Goal: Task Accomplishment & Management: Manage account settings

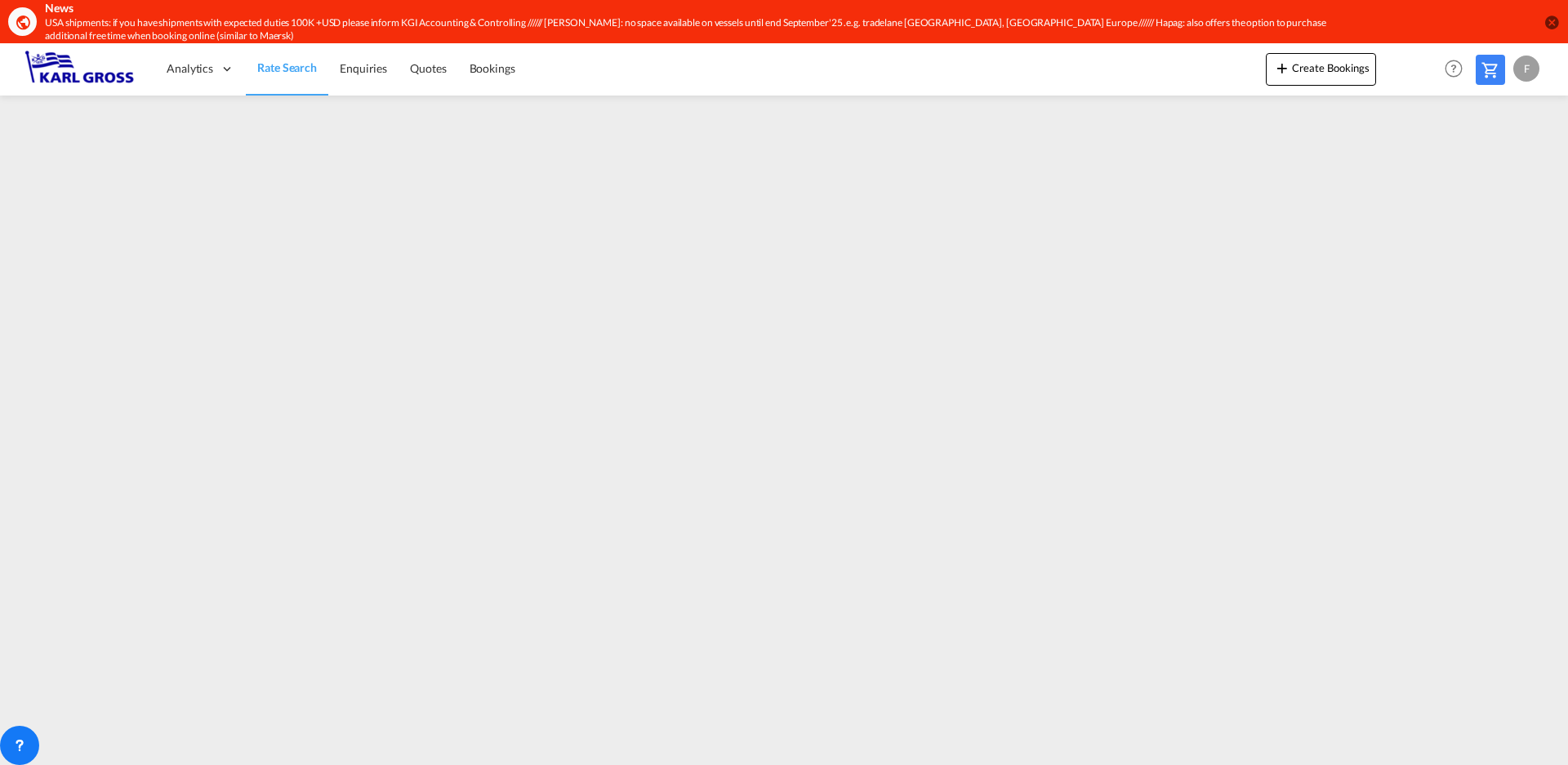
click at [1453, 68] on md-icon "Help" at bounding box center [1453, 68] width 28 height 28
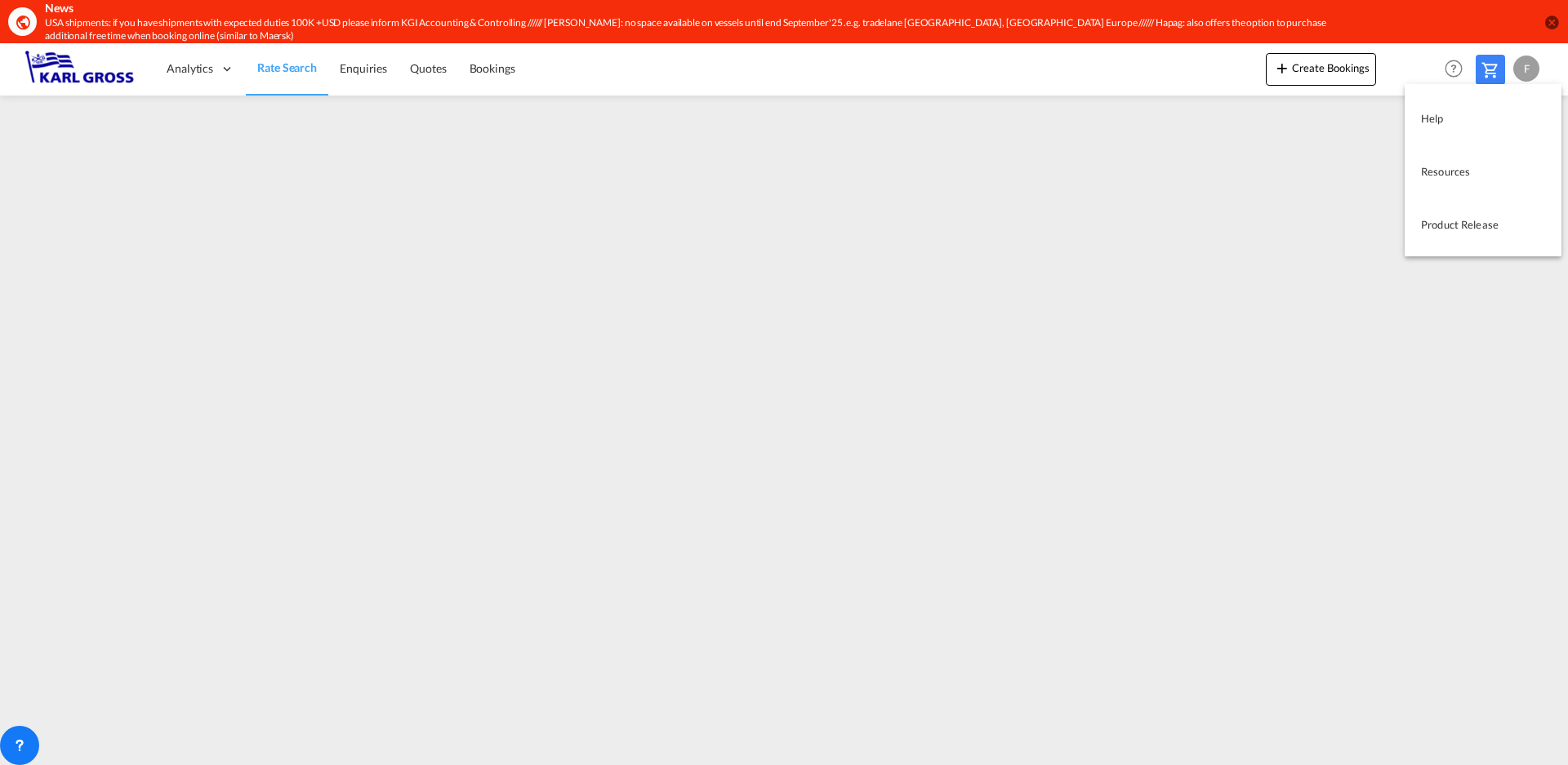
click at [1453, 68] on md-backdrop at bounding box center [784, 382] width 1568 height 765
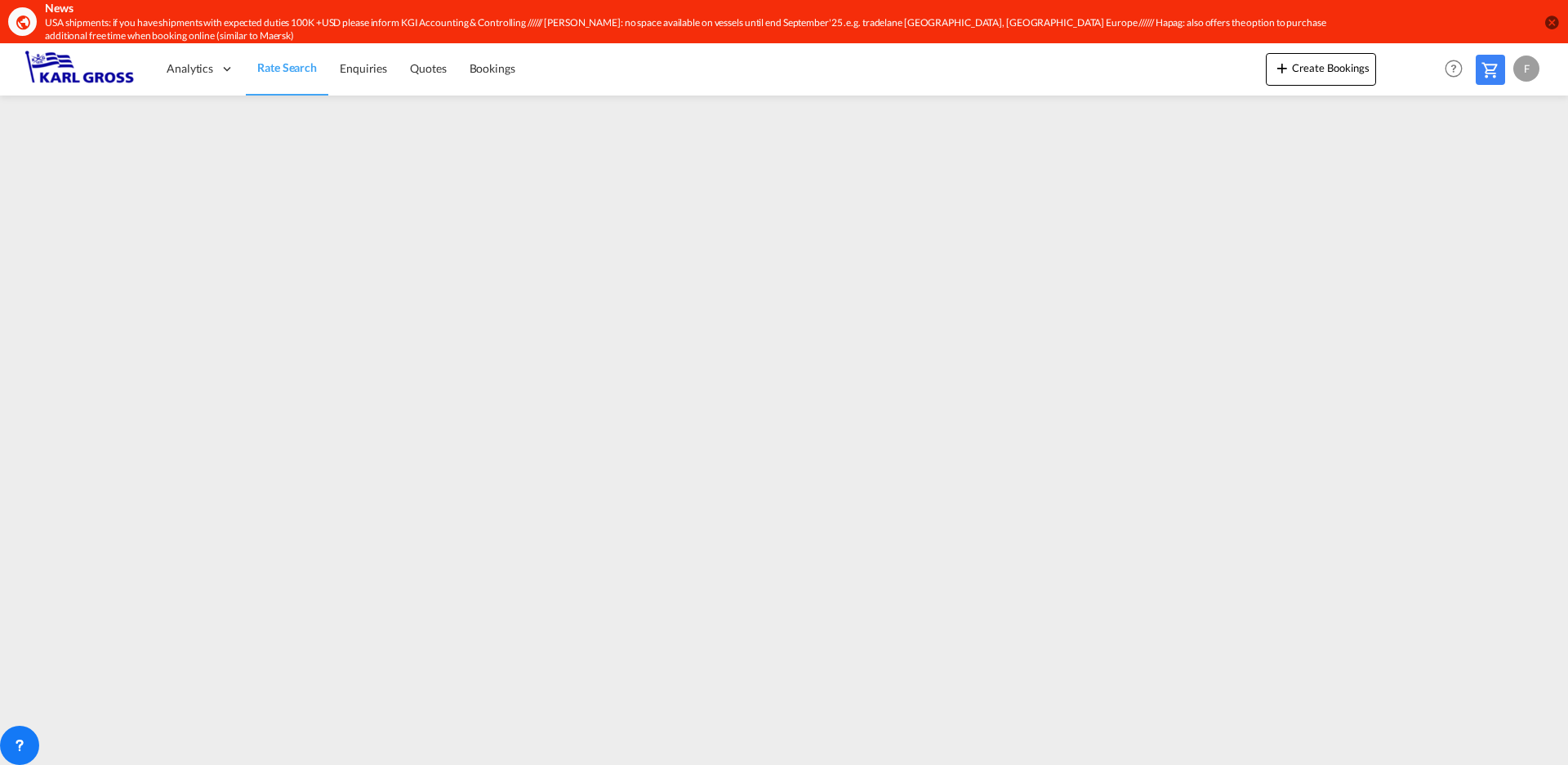
click at [1532, 68] on div "F" at bounding box center [1527, 68] width 26 height 26
click at [1502, 112] on button "My Profile" at bounding box center [1508, 115] width 106 height 33
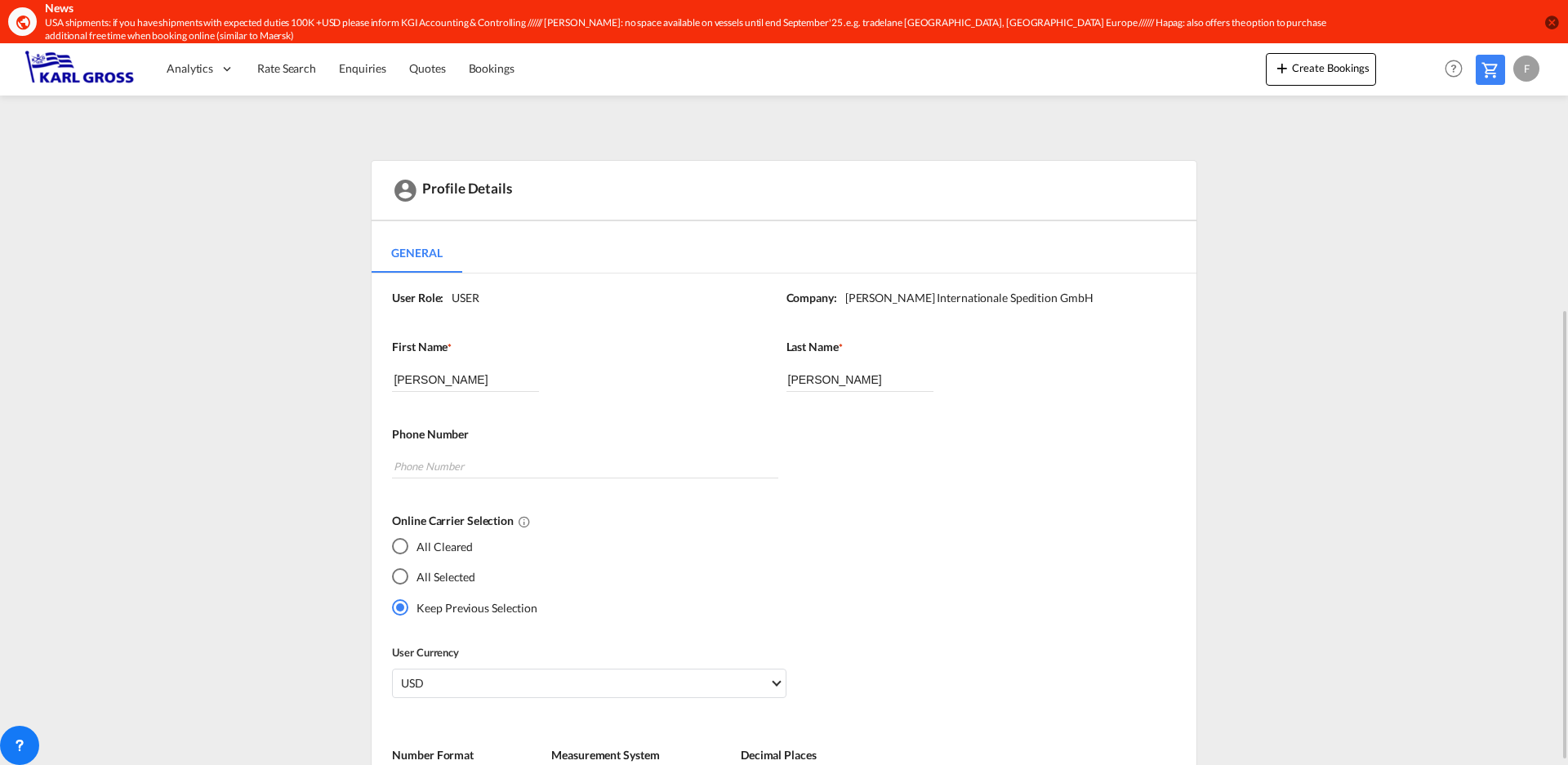
scroll to position [245, 0]
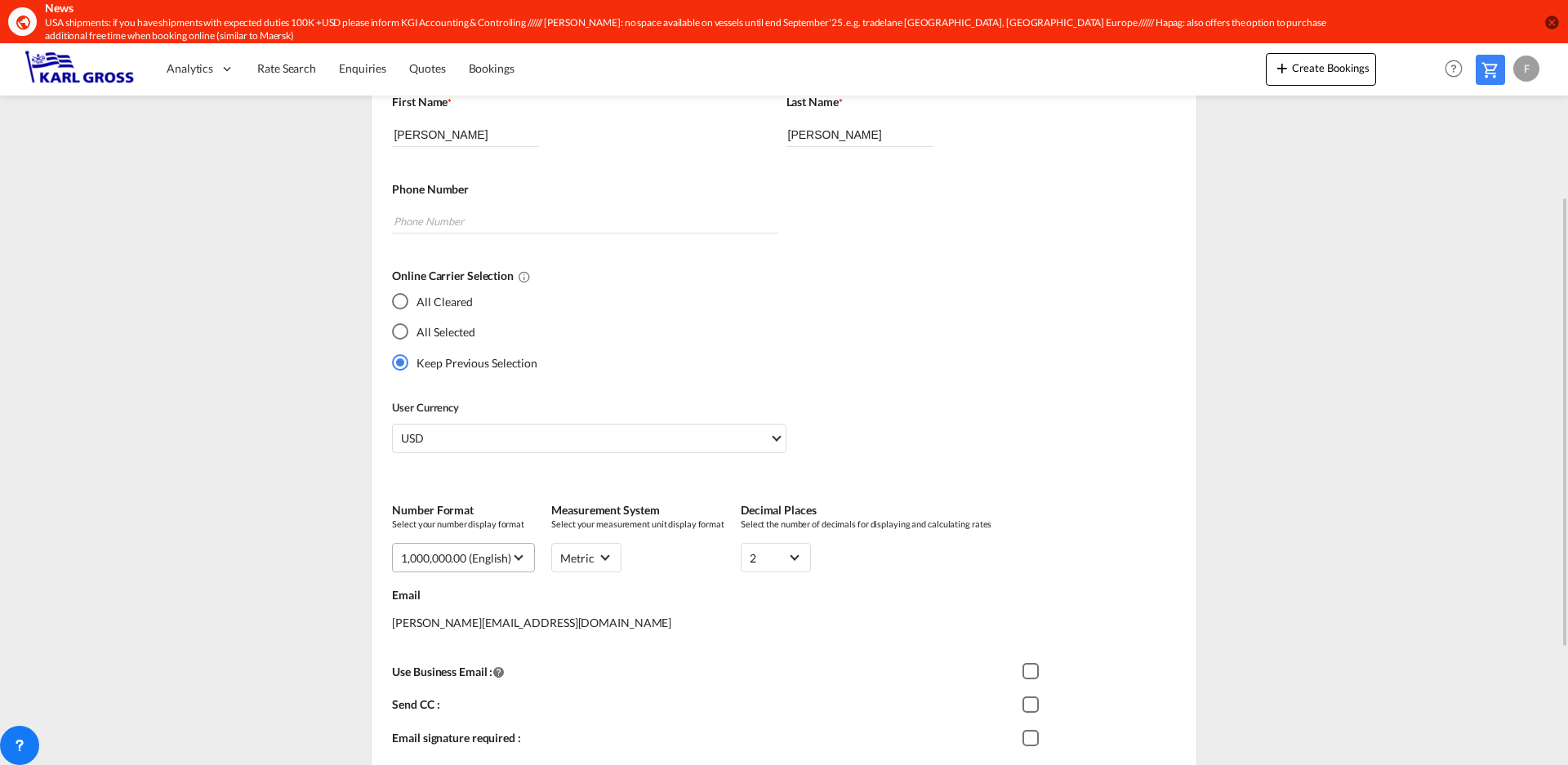
click at [511, 555] on div "1,000,000.00 (English)" at bounding box center [456, 558] width 110 height 14
click at [511, 555] on div "1,000,000.00 (English)" at bounding box center [458, 557] width 110 height 16
click at [511, 555] on div "1,000,000.00 (English)" at bounding box center [456, 558] width 110 height 14
click at [497, 519] on div "1.000.000,00 (German)" at bounding box center [459, 518] width 115 height 16
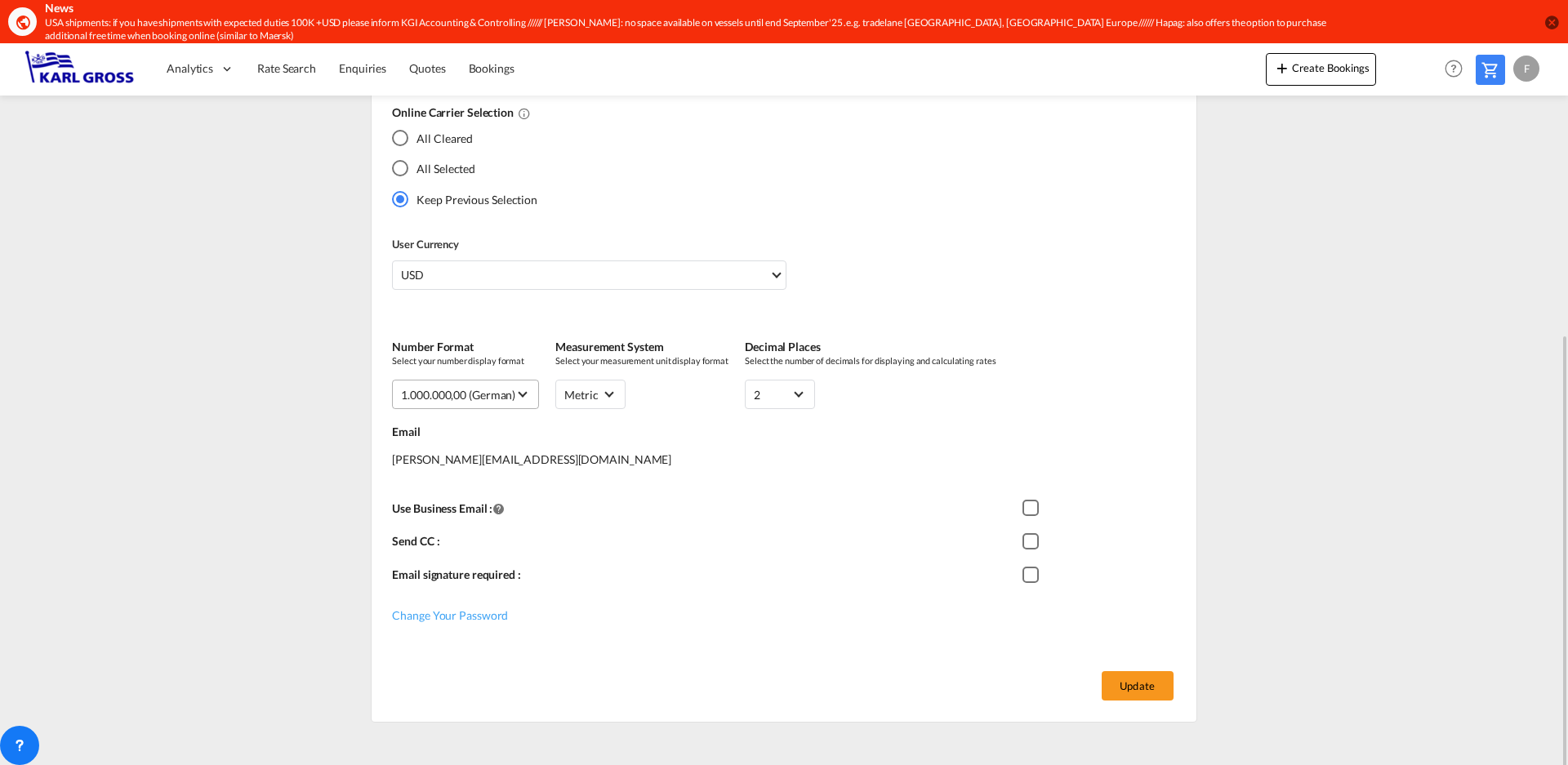
scroll to position [430, 0]
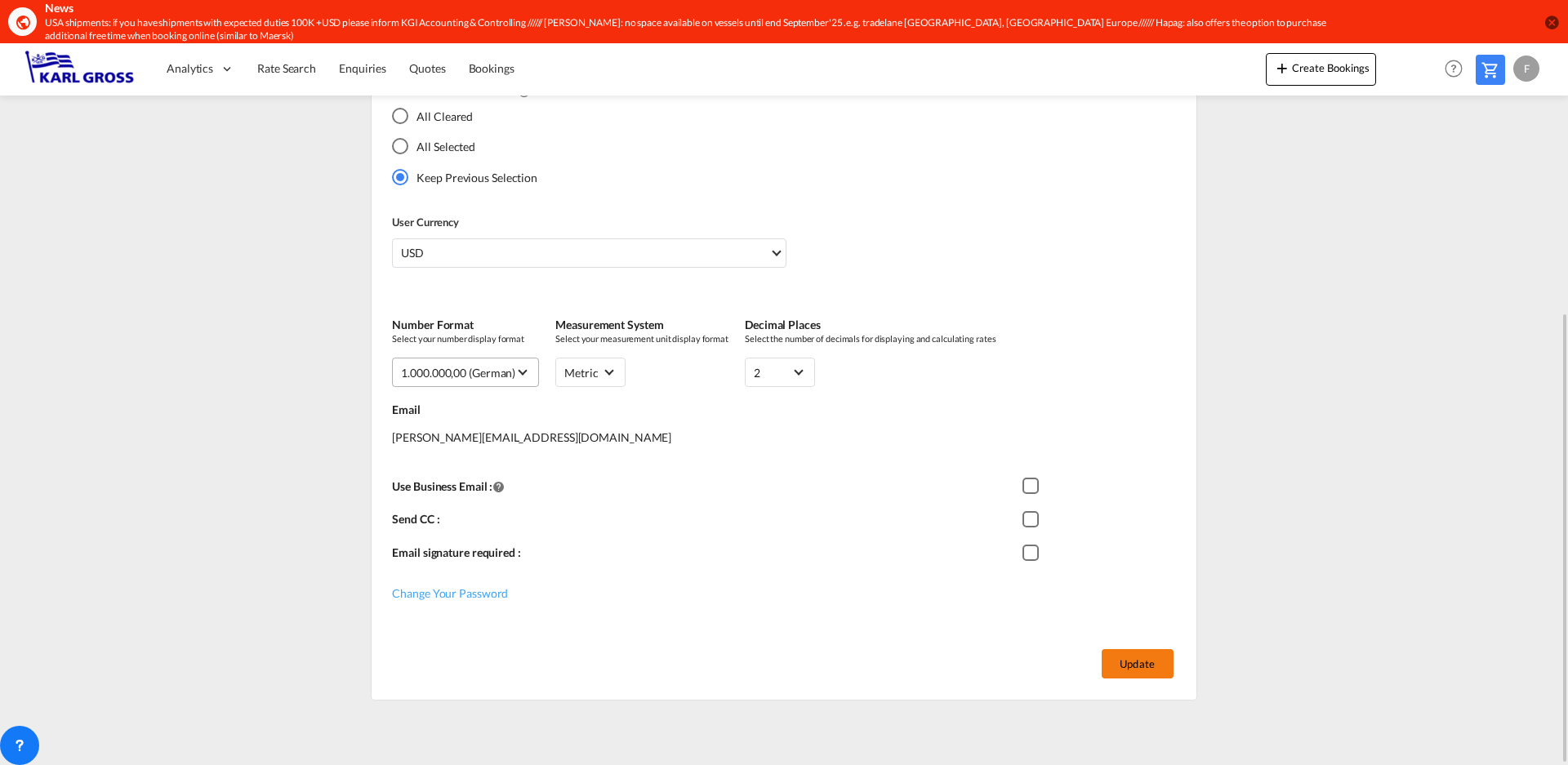
click at [1147, 658] on button "Update" at bounding box center [1137, 663] width 72 height 29
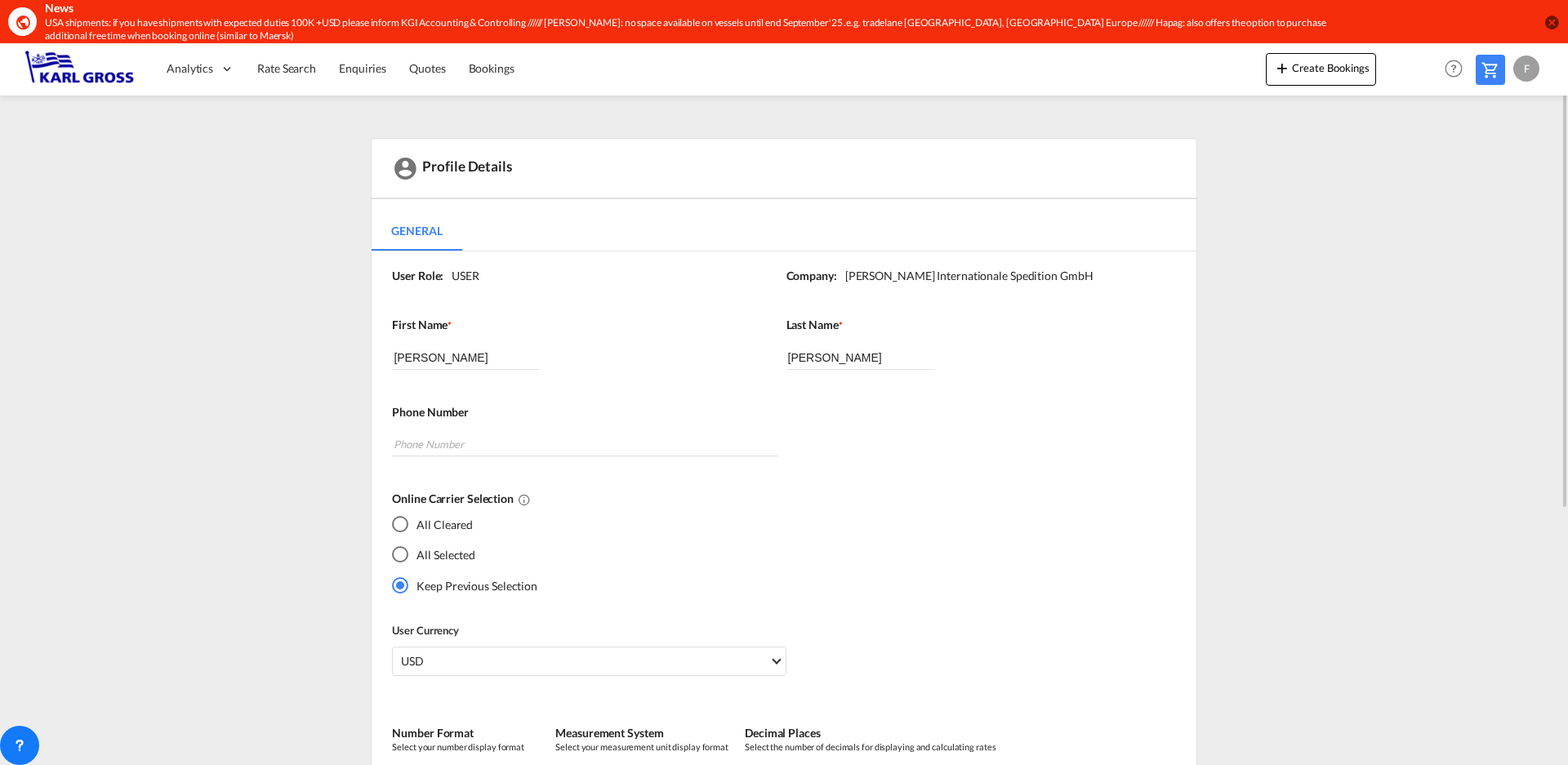
scroll to position [0, 0]
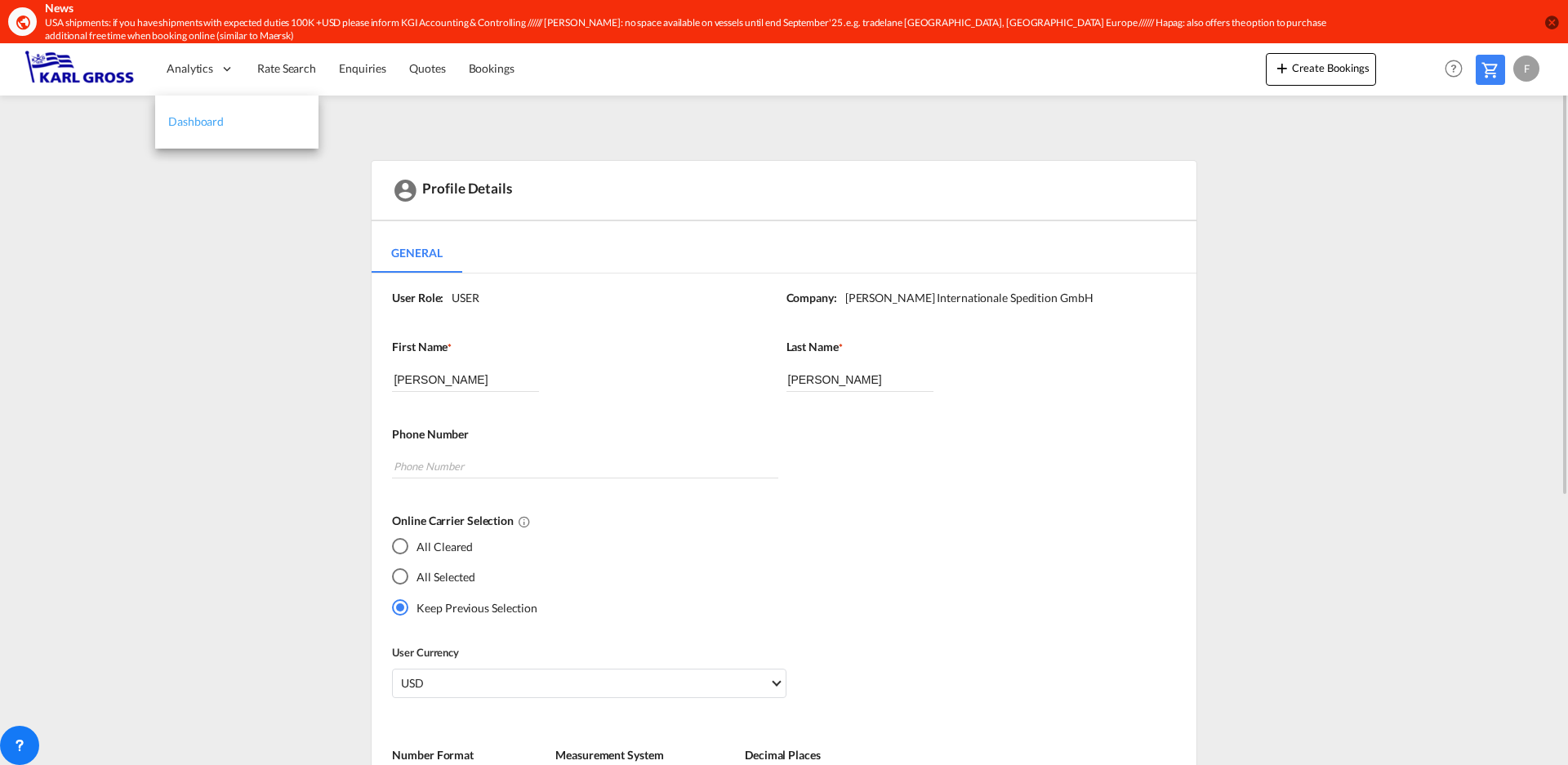
click at [189, 116] on span "Dashboard" at bounding box center [196, 121] width 55 height 14
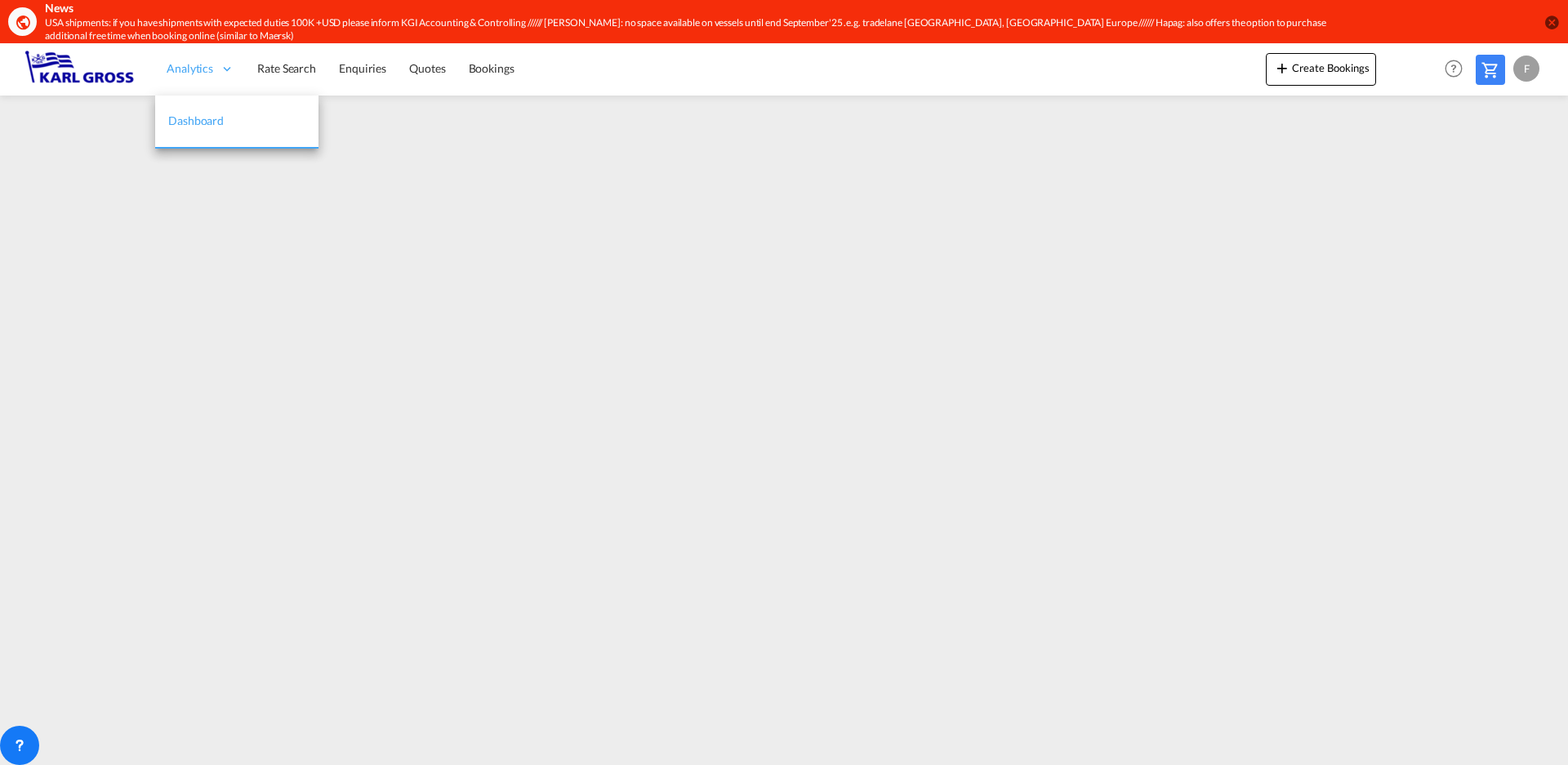
click at [195, 68] on span "Analytics" at bounding box center [190, 68] width 47 height 16
click at [204, 125] on span "Dashboard" at bounding box center [196, 121] width 55 height 14
click at [1548, 24] on md-icon "icon-close-circle" at bounding box center [1552, 22] width 16 height 16
